Goal: Task Accomplishment & Management: Use online tool/utility

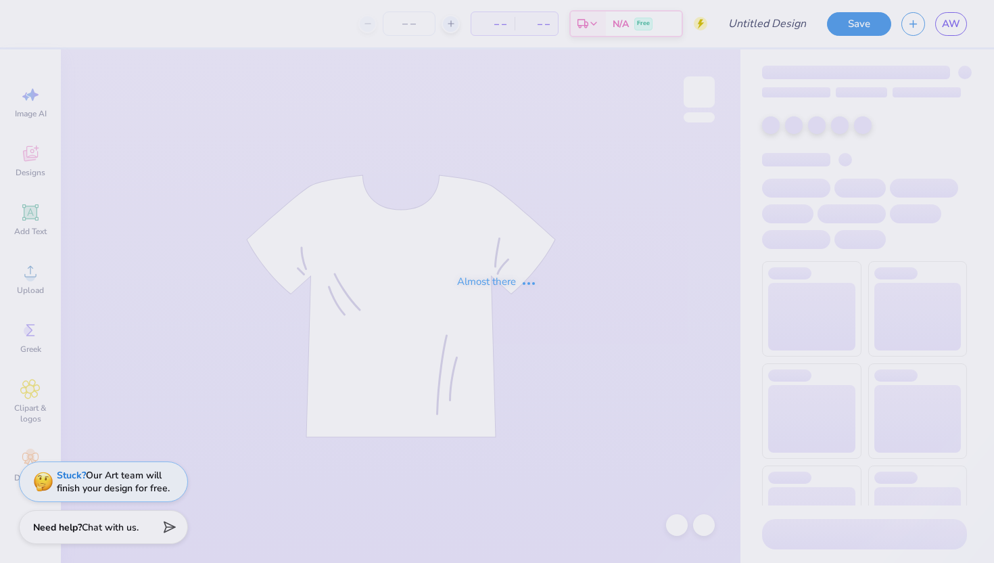
type input "[DATE] VB"
type input "25"
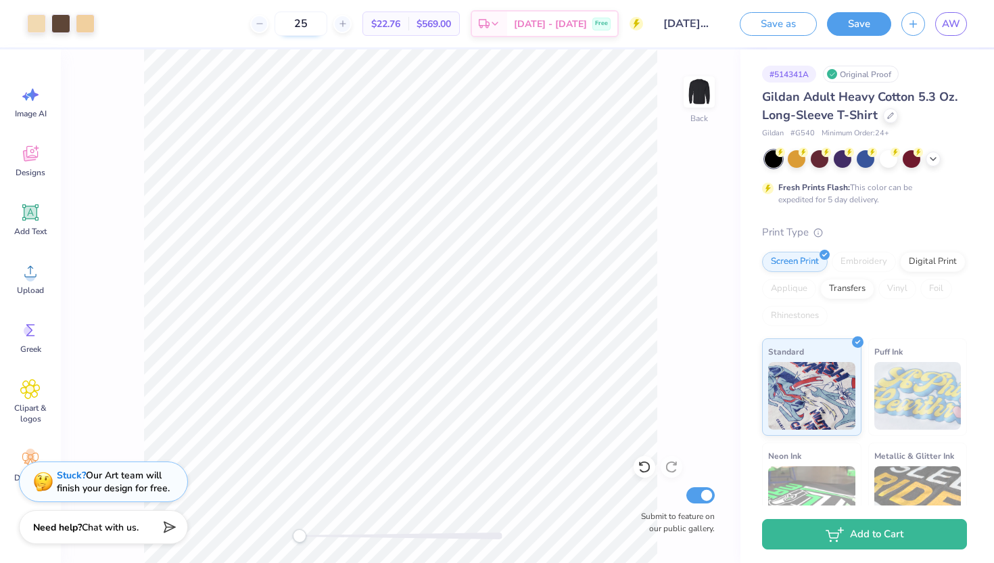
drag, startPoint x: 333, startPoint y: 21, endPoint x: 306, endPoint y: 21, distance: 26.4
click at [306, 21] on input "25" at bounding box center [301, 23] width 53 height 24
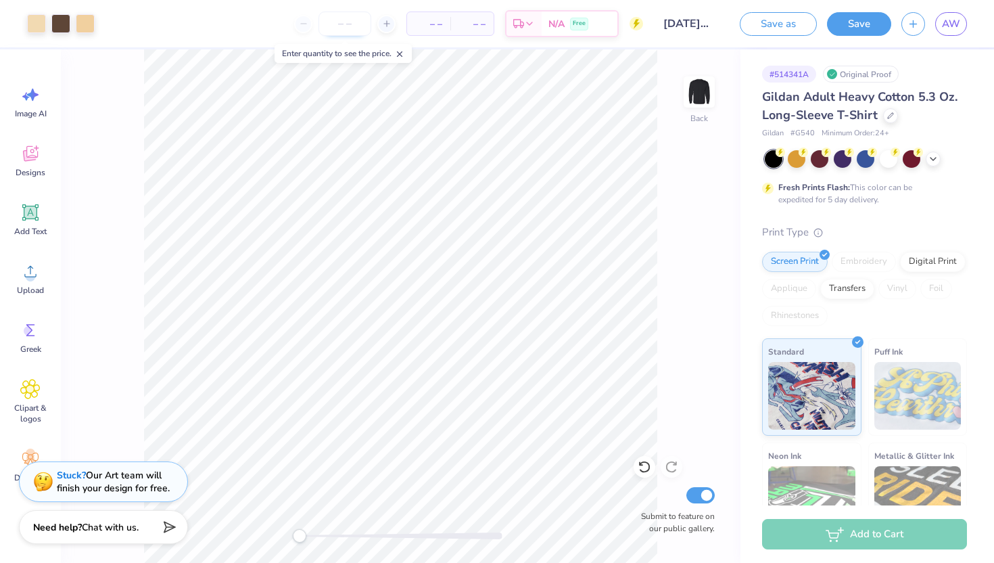
type input "3"
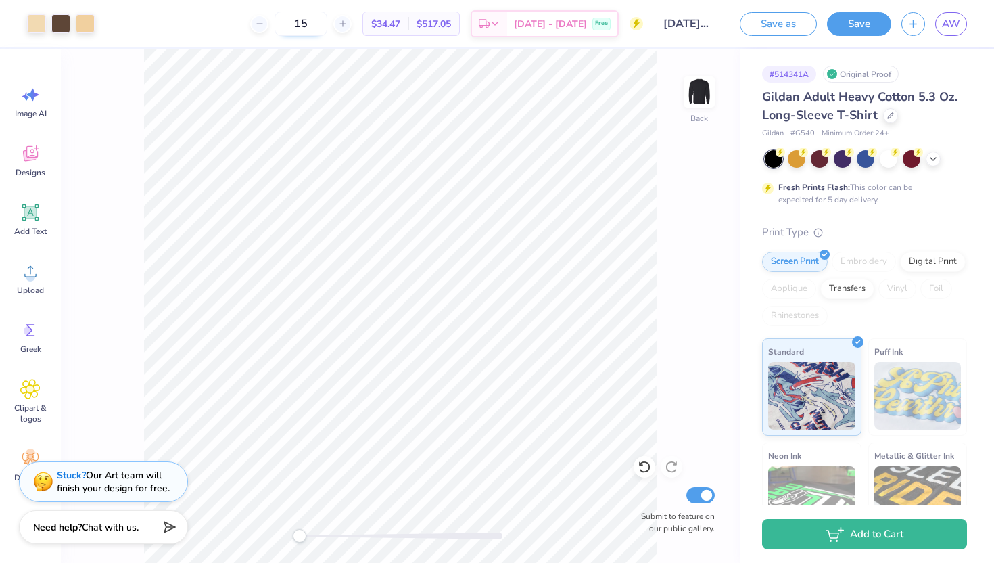
type input "1"
type input "30"
click at [551, 27] on span "[DATE] - [DATE]" at bounding box center [550, 26] width 73 height 14
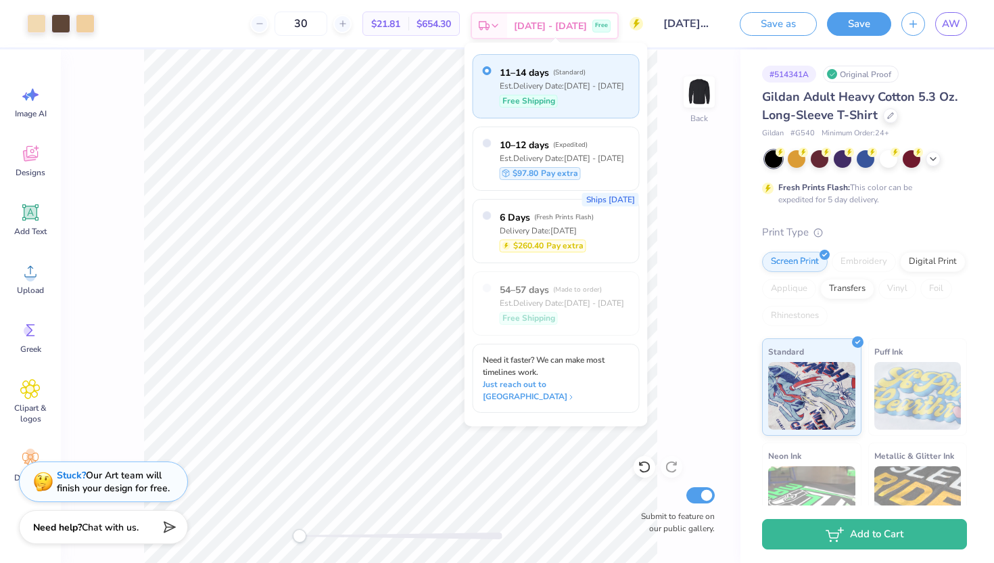
click at [572, 28] on span "[DATE] - [DATE]" at bounding box center [550, 26] width 73 height 14
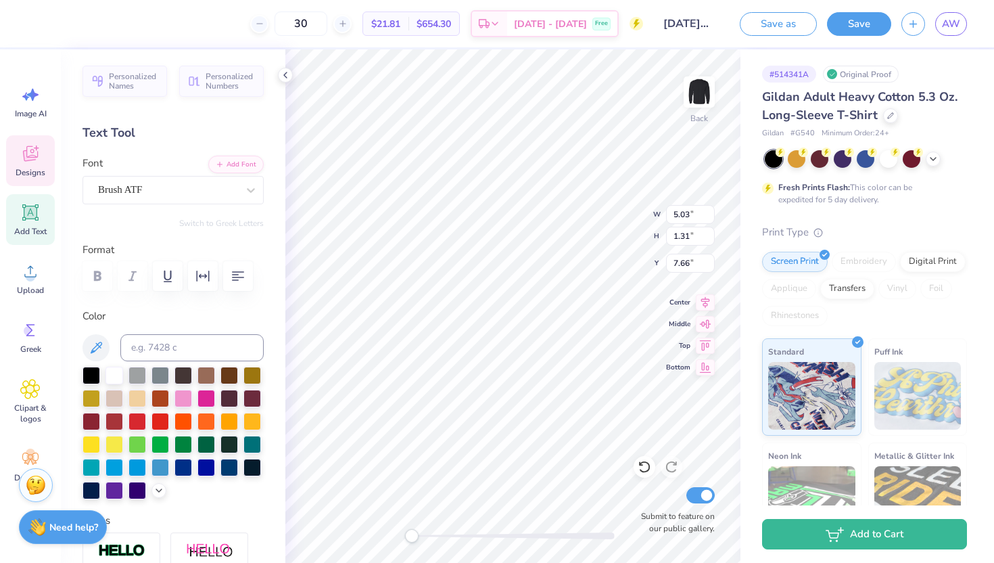
scroll to position [0, 2]
type textarea "Volleyball '25"
type textarea "Volleyball"
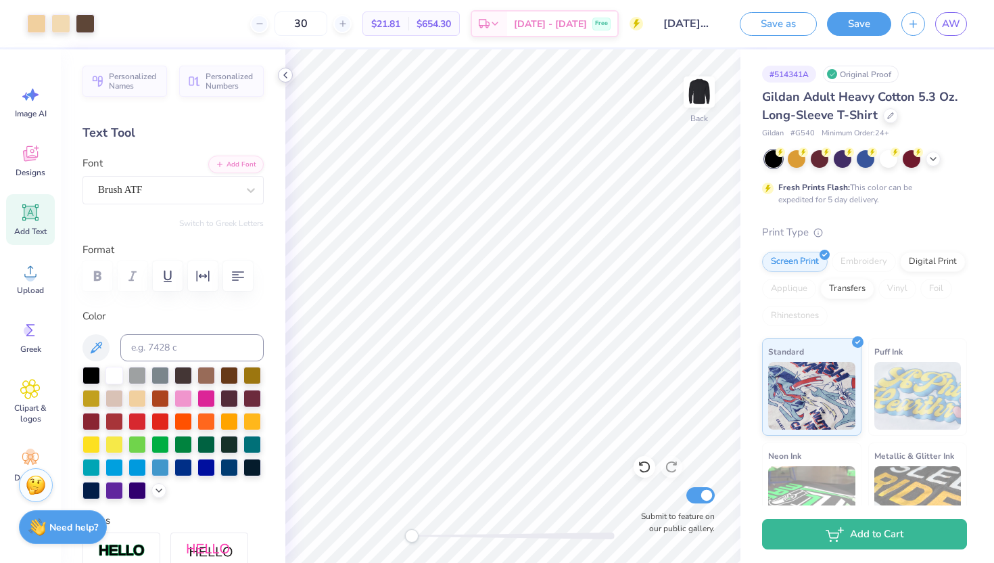
click at [287, 76] on icon at bounding box center [285, 75] width 11 height 11
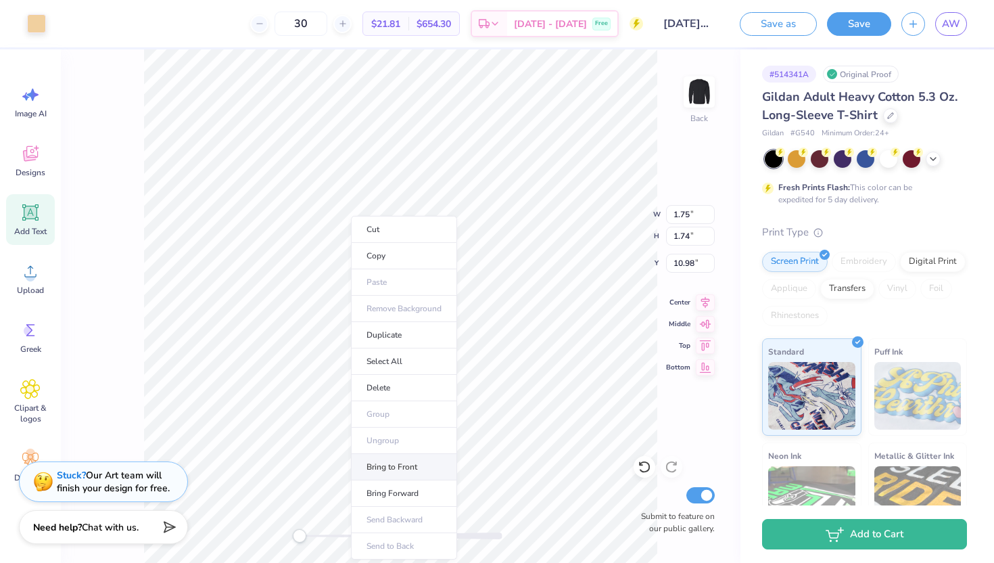
click at [398, 470] on li "Bring to Front" at bounding box center [404, 467] width 106 height 26
type input "11.26"
click at [423, 521] on li "Send Backward" at bounding box center [412, 520] width 106 height 26
type input "10.85"
click at [388, 491] on li "Bring Forward" at bounding box center [404, 493] width 106 height 26
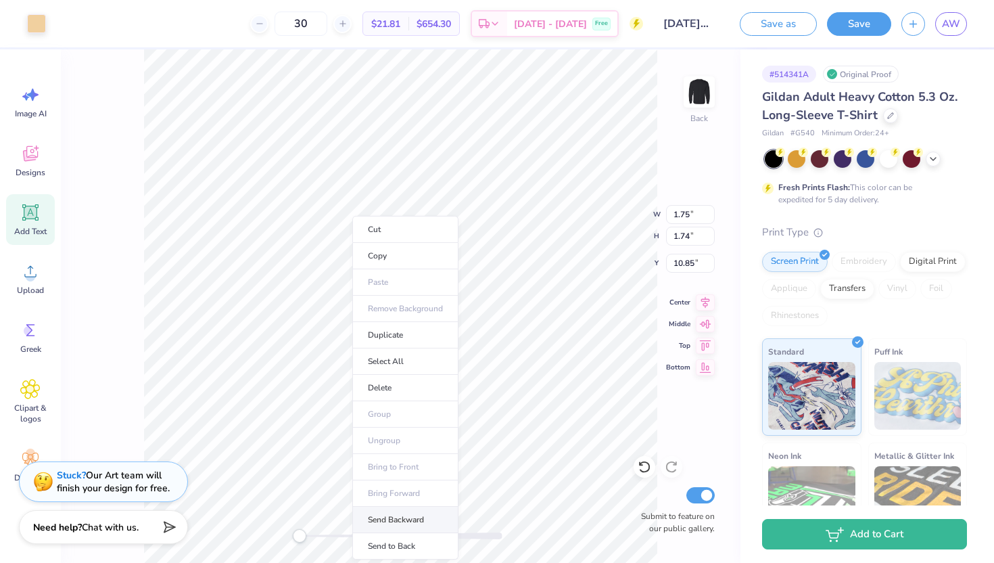
click at [403, 522] on li "Send Backward" at bounding box center [405, 520] width 106 height 26
